Goal: Task Accomplishment & Management: Use online tool/utility

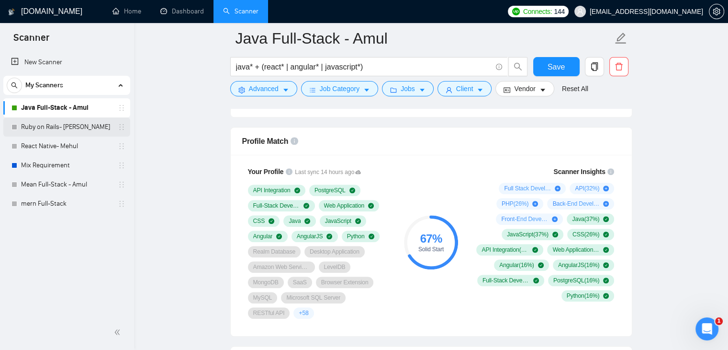
scroll to position [612, 0]
click at [58, 98] on div "My Scanners Java Full-Stack - Amul Ruby on Rails- [PERSON_NAME] React Native- […" at bounding box center [66, 144] width 127 height 137
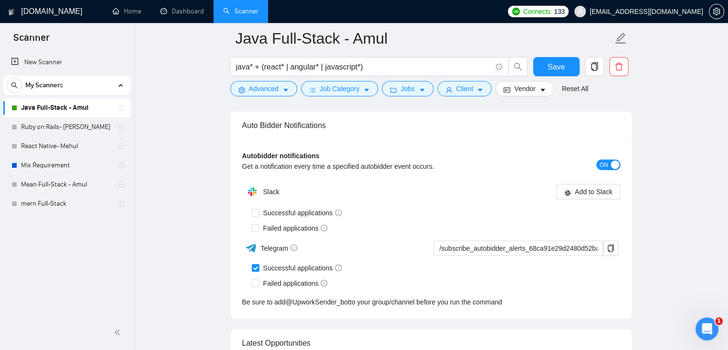
scroll to position [2245, 0]
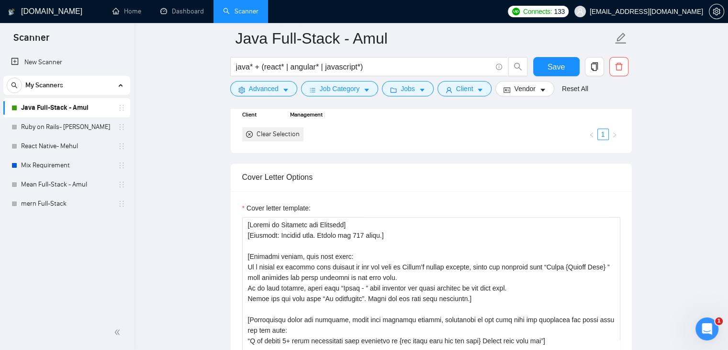
scroll to position [973, 0]
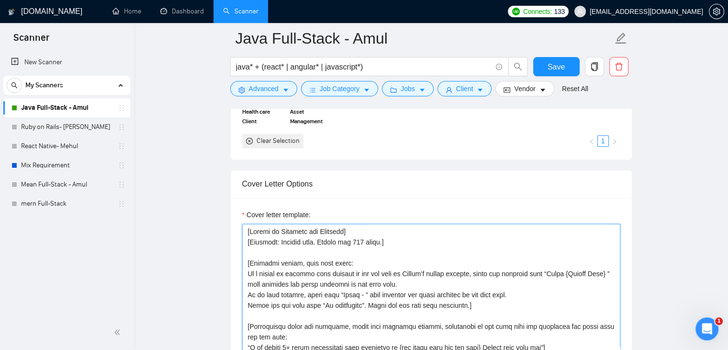
click at [315, 267] on textarea "Cover letter template:" at bounding box center [431, 331] width 378 height 215
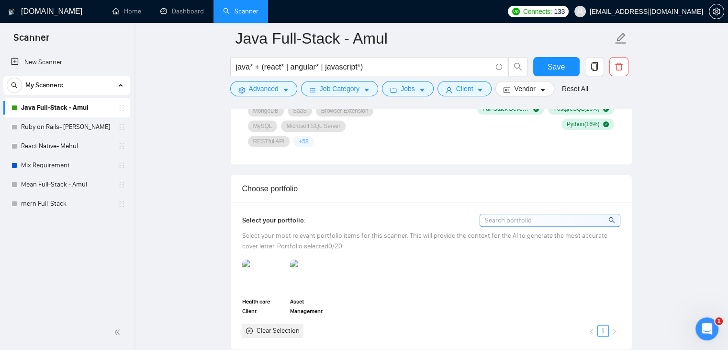
scroll to position [781, 0]
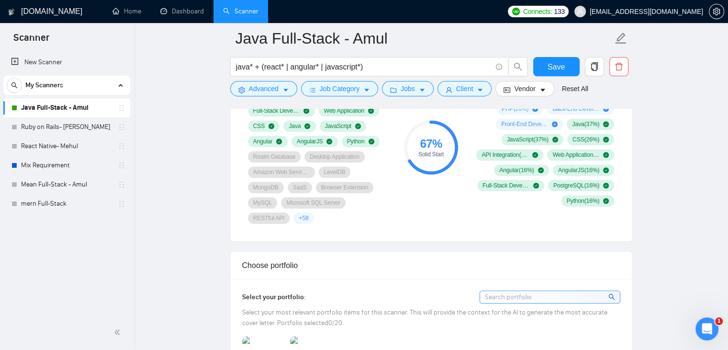
scroll to position [638, 0]
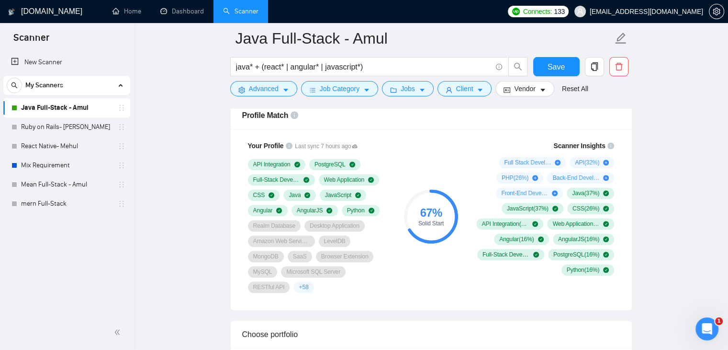
click at [440, 220] on div "Solid Start" at bounding box center [431, 223] width 54 height 6
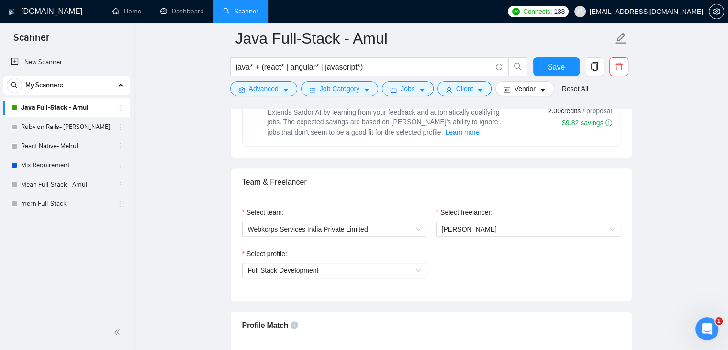
scroll to position [350, 0]
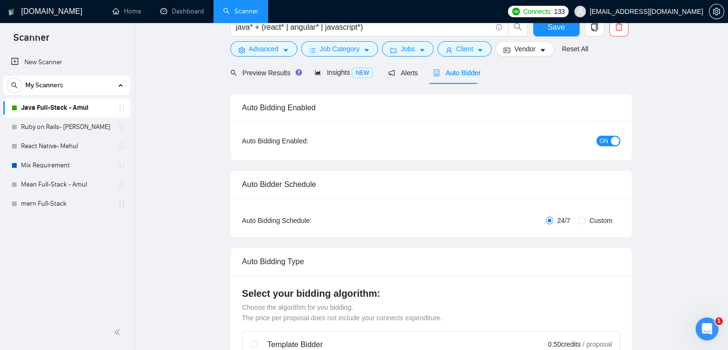
scroll to position [0, 0]
